Goal: Task Accomplishment & Management: Manage account settings

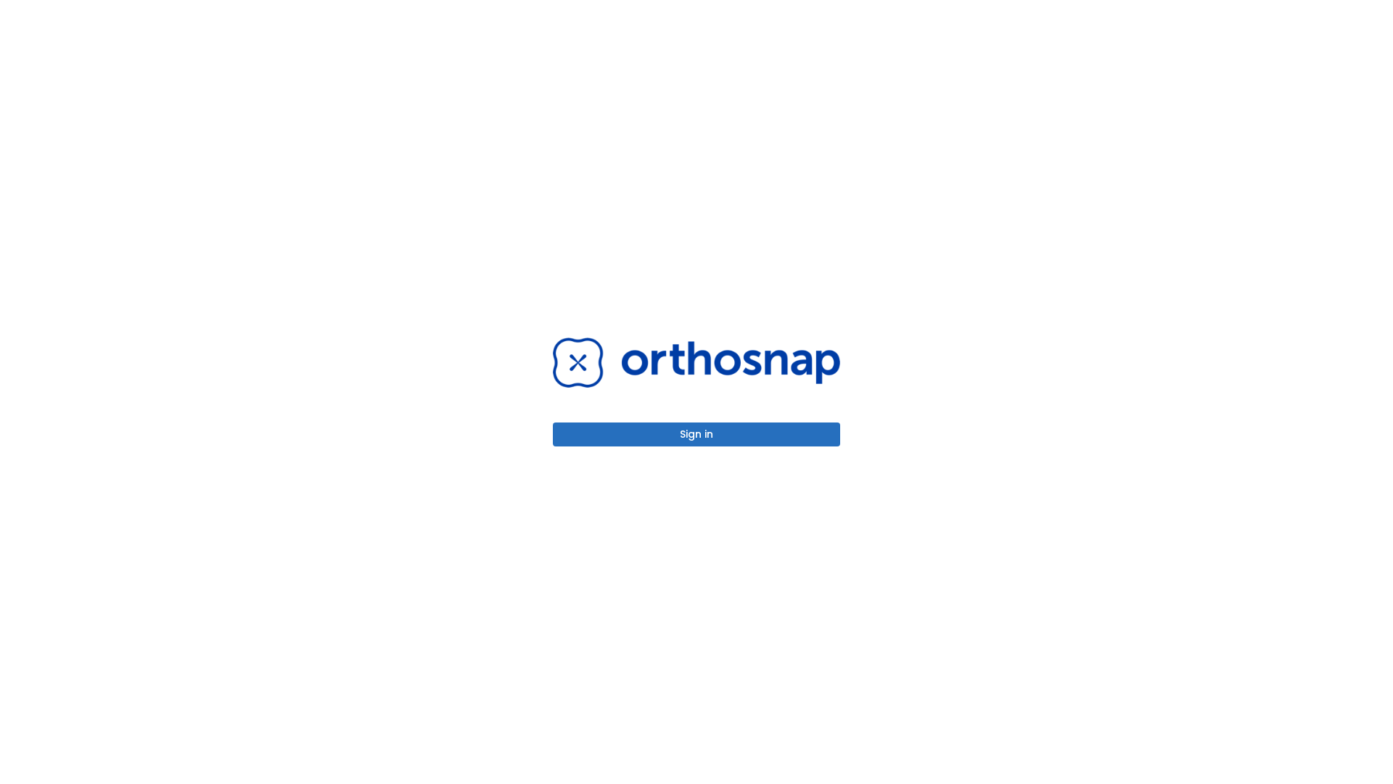
click at [696, 434] on button "Sign in" at bounding box center [696, 434] width 287 height 24
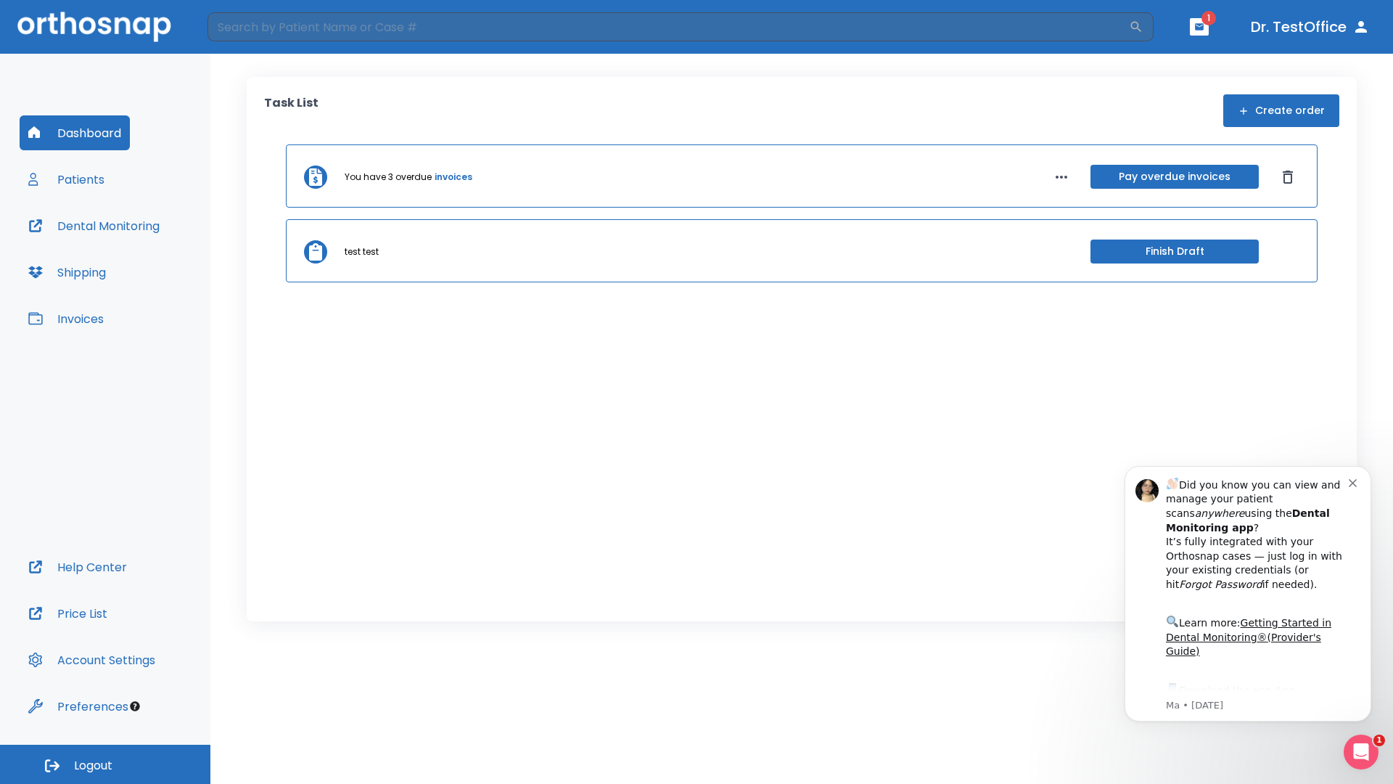
click at [105, 764] on span "Logout" at bounding box center [93, 765] width 38 height 16
